Goal: Task Accomplishment & Management: Manage account settings

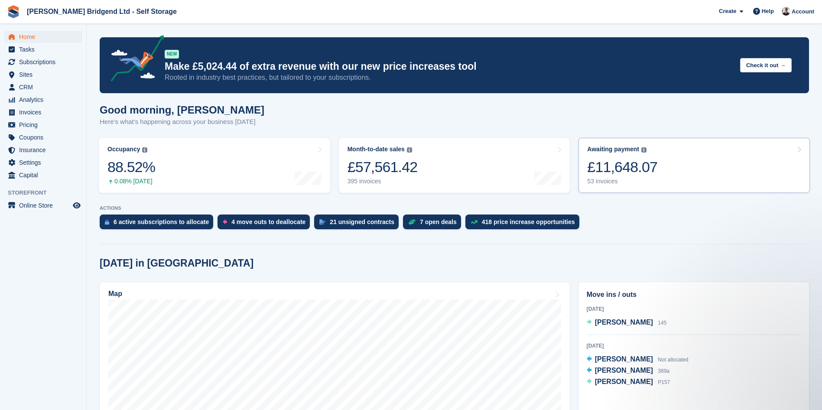
click at [648, 176] on div "£11,648.07" at bounding box center [622, 167] width 70 height 18
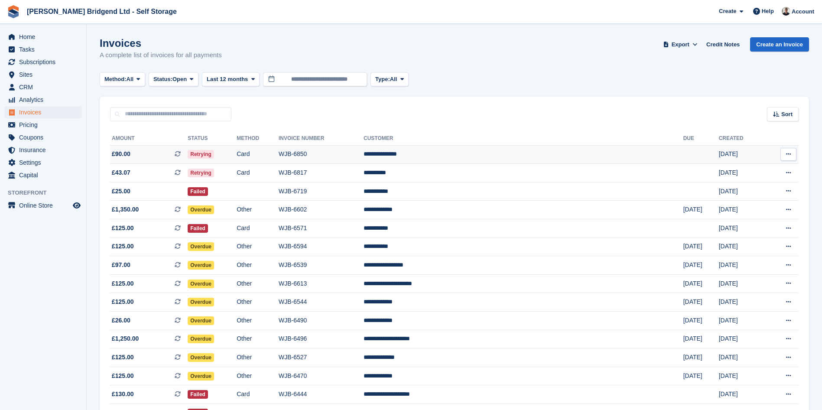
click at [466, 158] on td "**********" at bounding box center [524, 154] width 320 height 19
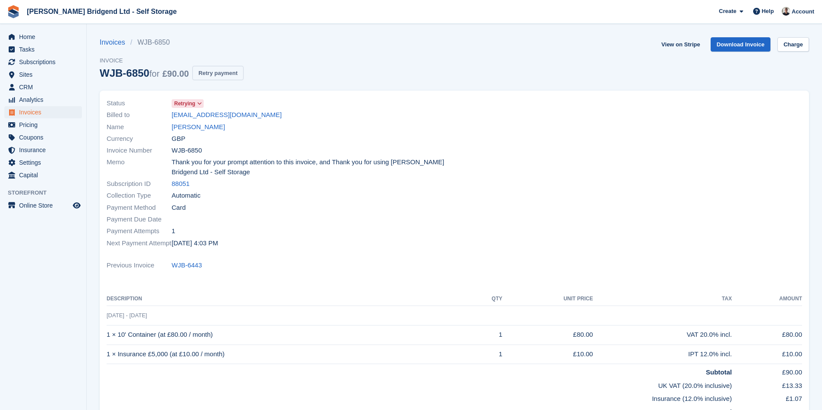
click at [235, 78] on button "Retry payment" at bounding box center [217, 73] width 51 height 14
click at [203, 114] on link "lynd5@sky.com" at bounding box center [227, 115] width 110 height 10
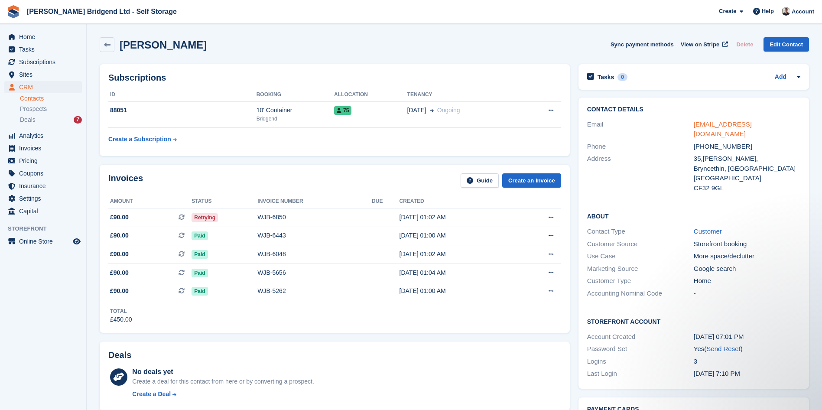
click at [726, 127] on link "lynd5@sky.com" at bounding box center [723, 129] width 58 height 17
click at [384, 104] on td "75" at bounding box center [370, 114] width 73 height 26
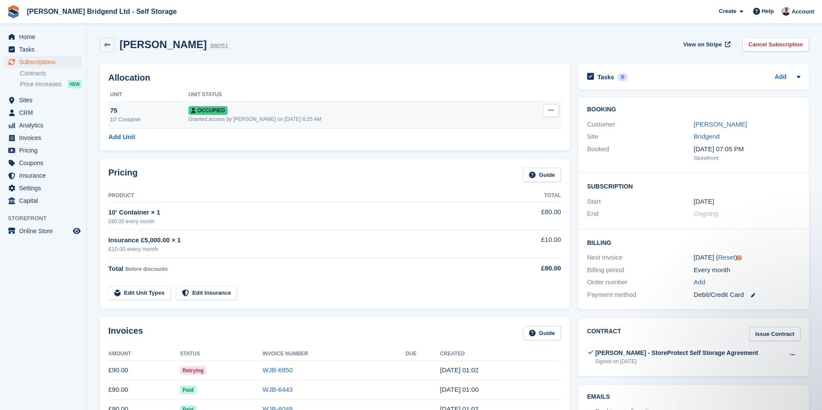
click at [412, 112] on div "Occupied" at bounding box center [353, 110] width 328 height 9
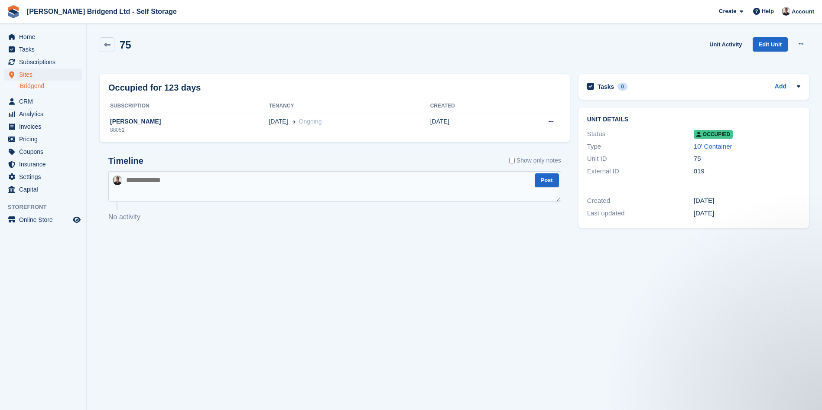
click at [42, 29] on div "Home Tasks Subscriptions Subscriptions Subscriptions Contracts Price increases …" at bounding box center [43, 111] width 86 height 169
click at [43, 37] on span "Home" at bounding box center [45, 37] width 52 height 12
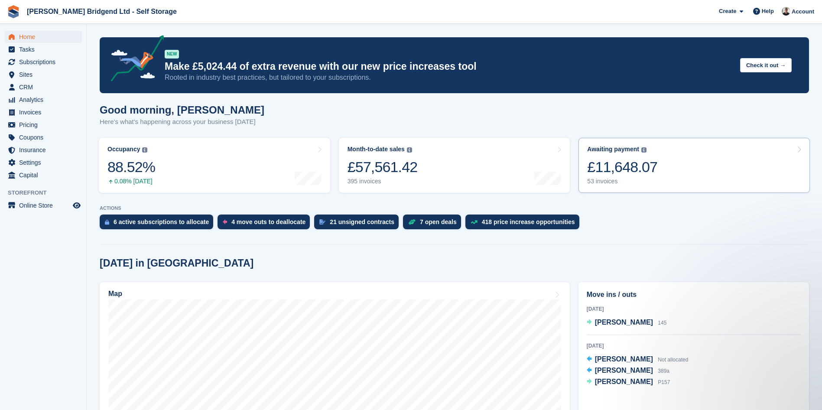
click at [632, 163] on div "£11,648.07" at bounding box center [622, 167] width 70 height 18
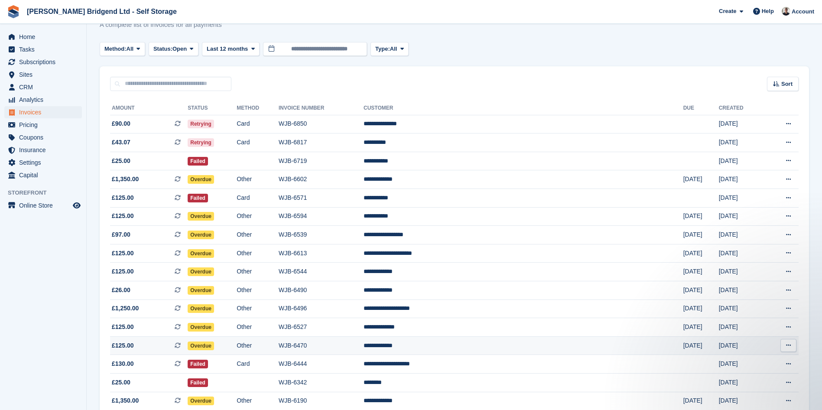
scroll to position [43, 0]
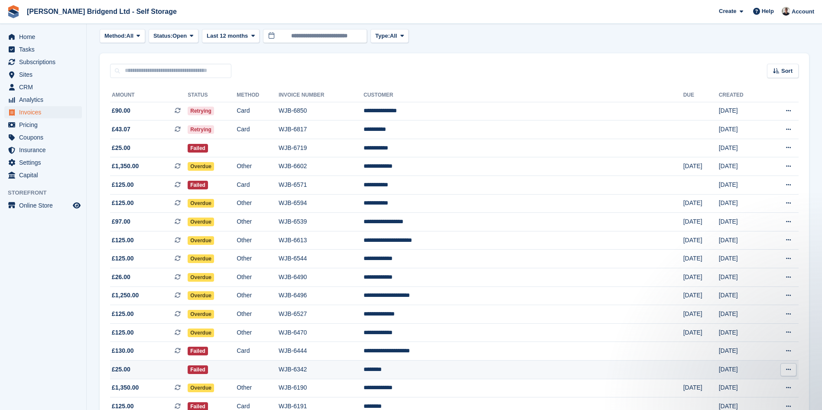
click at [495, 375] on td "********" at bounding box center [524, 370] width 320 height 19
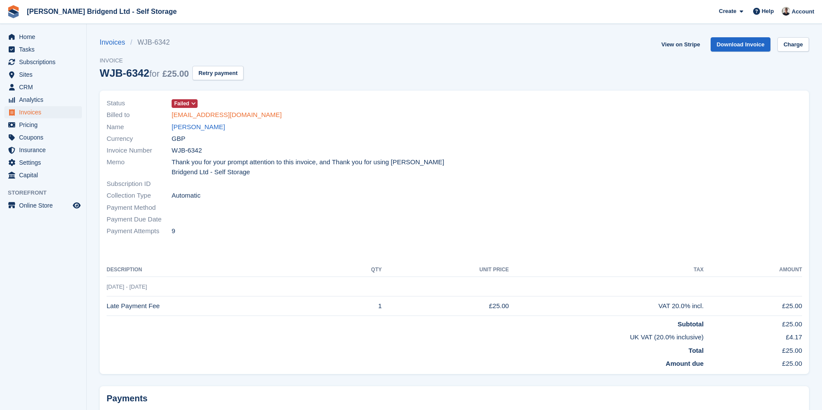
click at [223, 117] on link "dangree1991@gmail.com" at bounding box center [227, 115] width 110 height 10
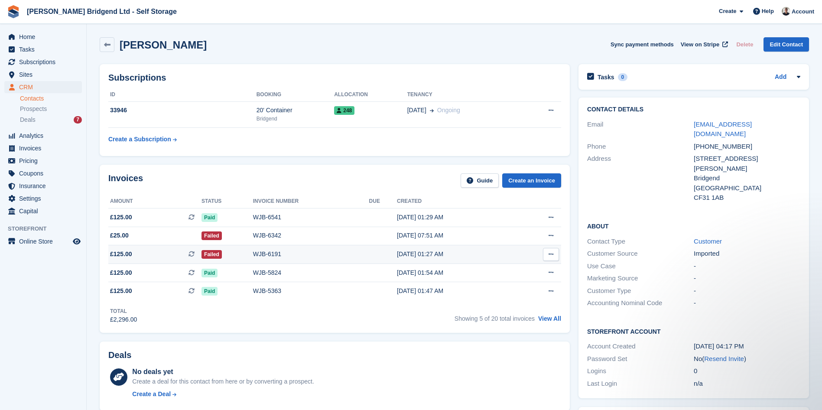
click at [269, 255] on div "WJB-6191" at bounding box center [311, 254] width 116 height 9
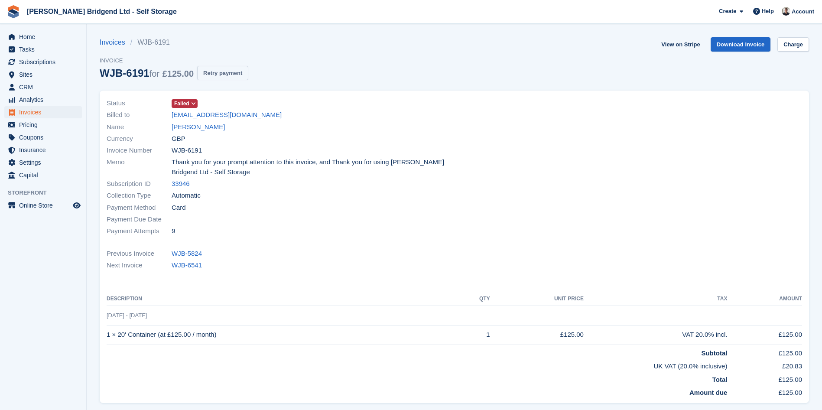
click at [234, 73] on button "Retry payment" at bounding box center [222, 73] width 51 height 14
click at [226, 117] on link "[EMAIL_ADDRESS][DOMAIN_NAME]" at bounding box center [227, 115] width 110 height 10
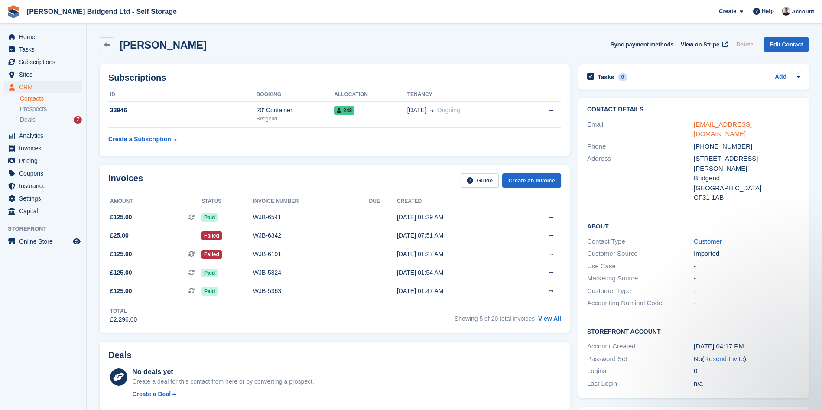
click at [733, 126] on link "dangree1991@gmail.com" at bounding box center [723, 129] width 58 height 17
click at [38, 33] on span "Home" at bounding box center [45, 37] width 52 height 12
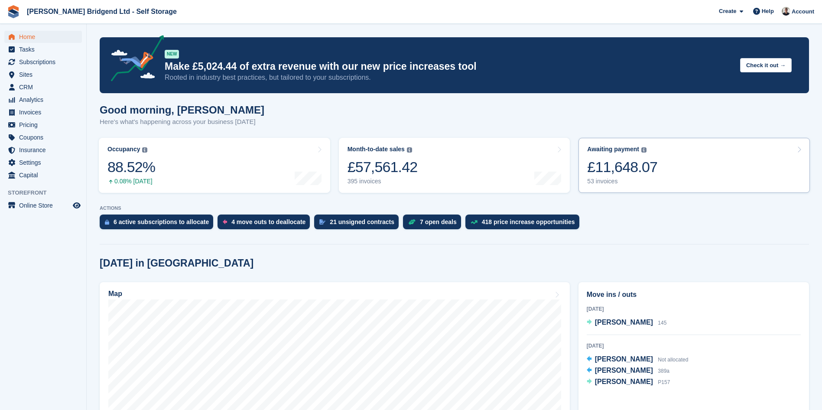
click at [710, 171] on link "Awaiting payment The total outstanding balance on all open invoices. £11,648.07…" at bounding box center [694, 165] width 231 height 55
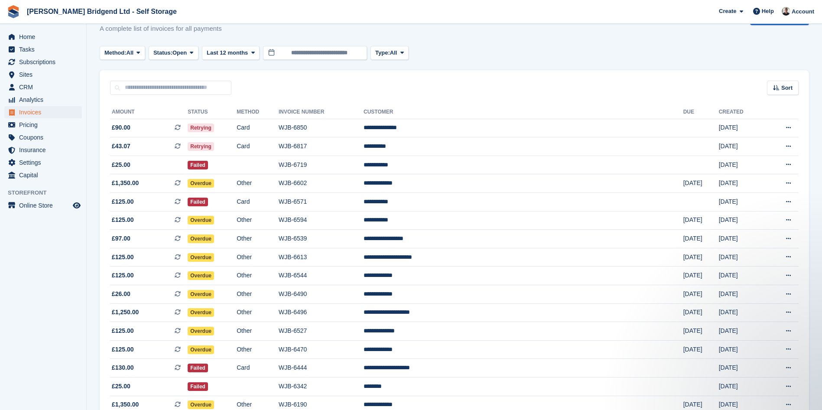
scroll to position [21, 0]
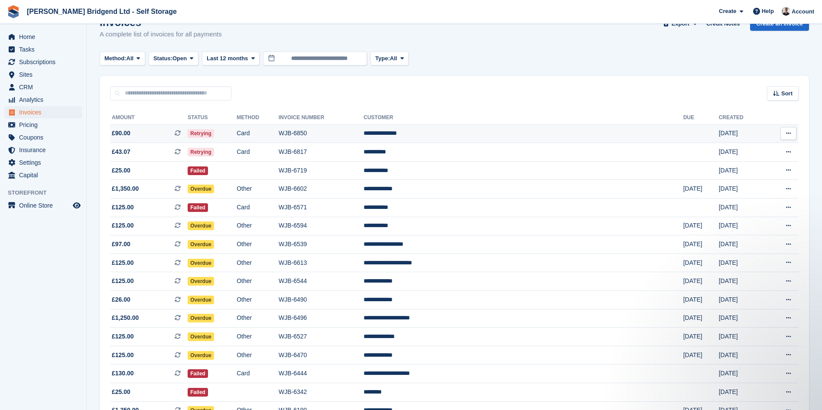
click at [364, 136] on td "WJB-6850" at bounding box center [321, 133] width 85 height 19
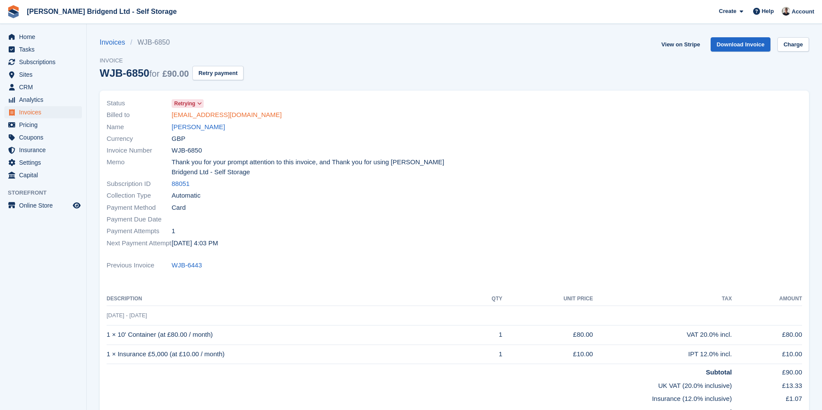
click at [205, 111] on link "[EMAIL_ADDRESS][DOMAIN_NAME]" at bounding box center [227, 115] width 110 height 10
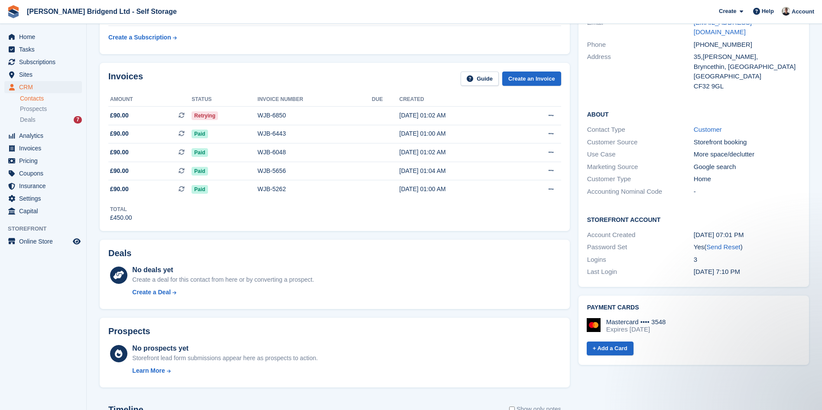
scroll to position [87, 0]
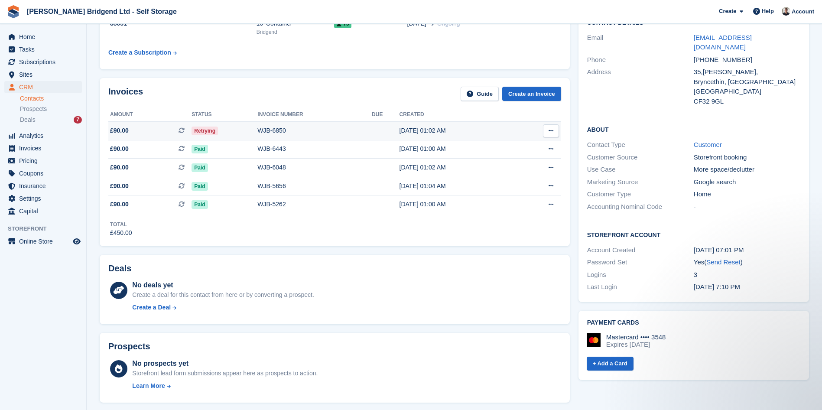
click at [273, 137] on td "WJB-6850" at bounding box center [314, 130] width 114 height 19
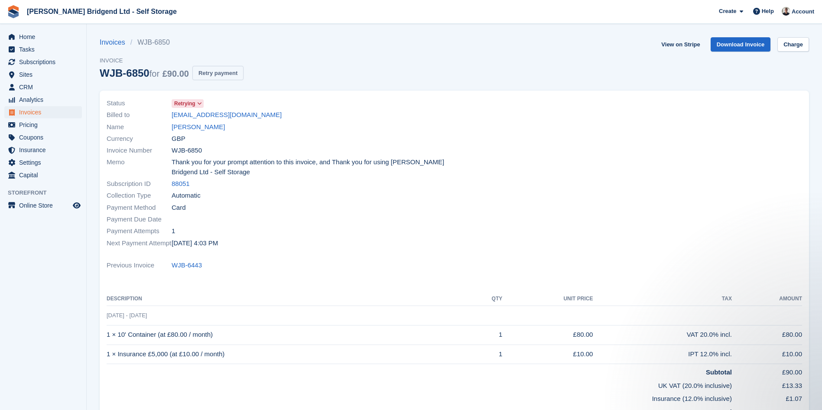
click at [218, 77] on button "Retry payment" at bounding box center [217, 73] width 51 height 14
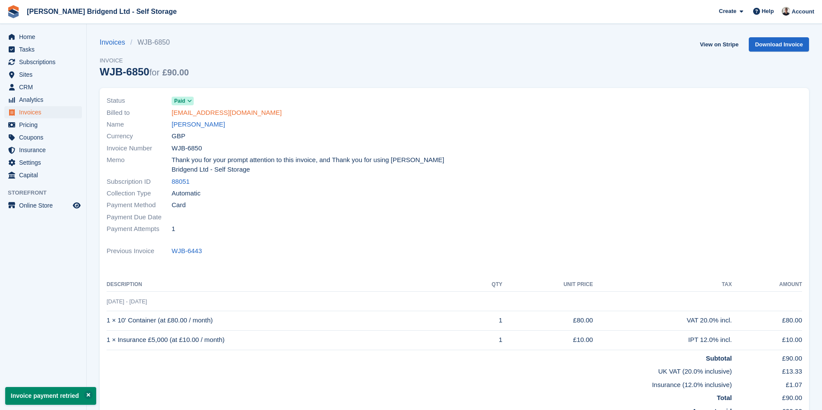
click at [210, 111] on link "lynd5@sky.com" at bounding box center [227, 113] width 110 height 10
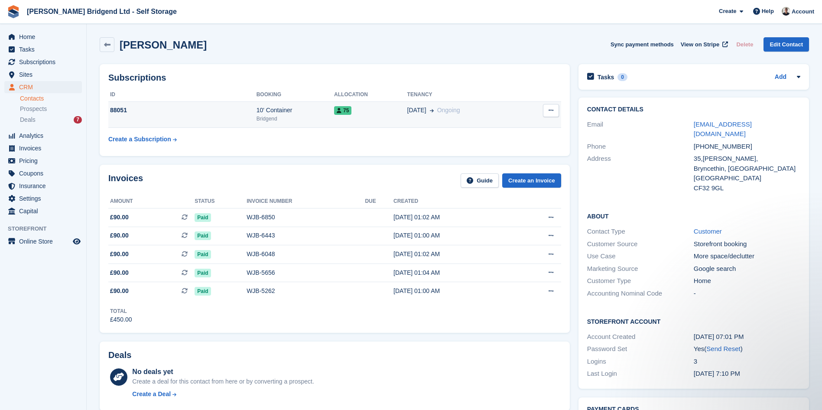
click at [379, 117] on td "75" at bounding box center [370, 114] width 73 height 26
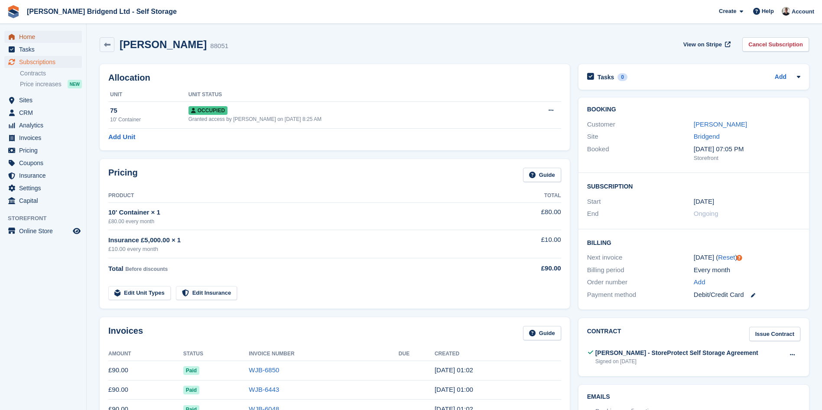
click at [48, 40] on span "Home" at bounding box center [45, 37] width 52 height 12
